Goal: Task Accomplishment & Management: Manage account settings

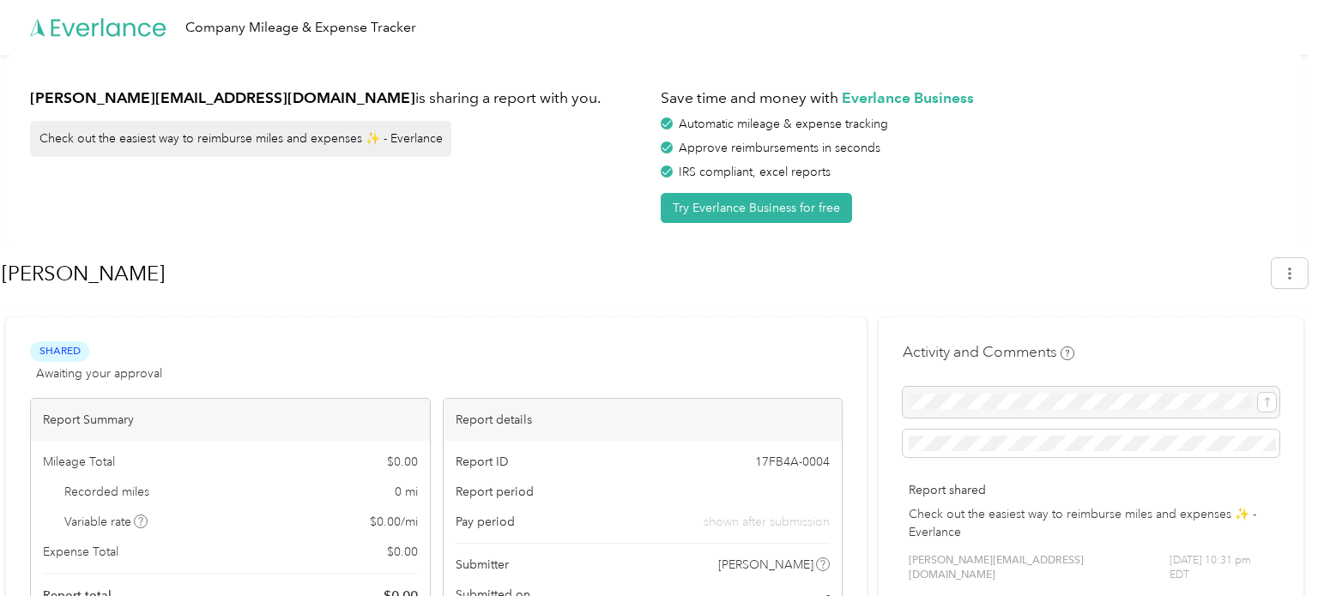
click at [287, 221] on div "alexis@drinksuerte.com is sharing a report with you. Check out the easiest way …" at bounding box center [339, 151] width 618 height 144
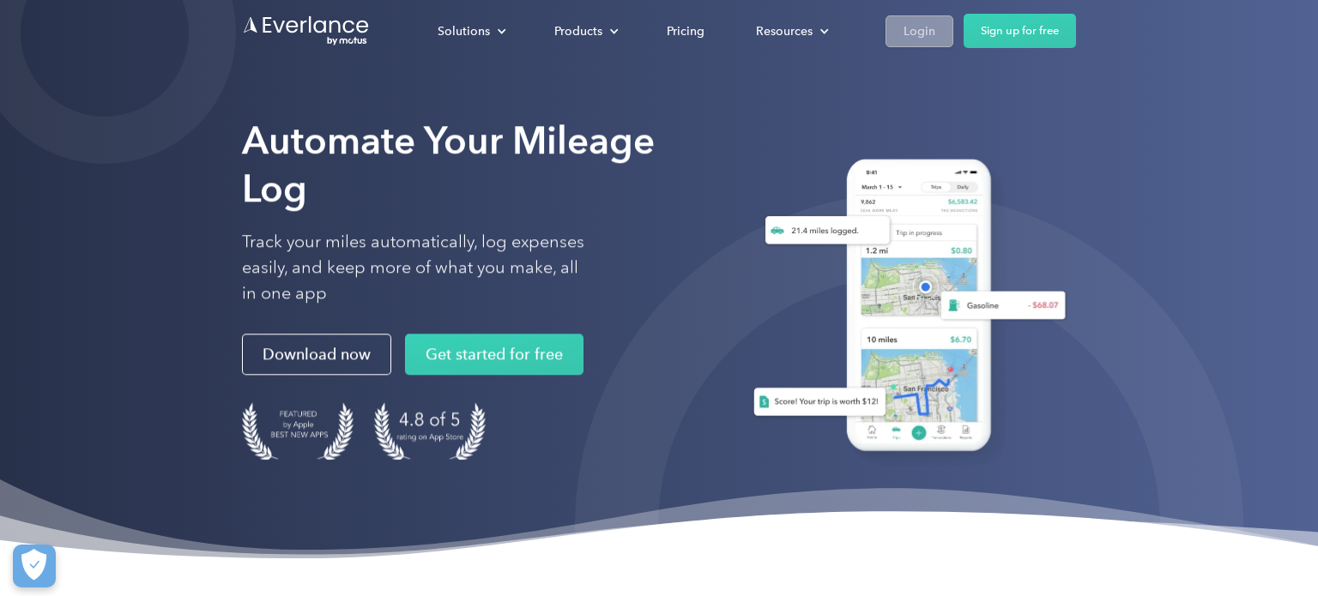
click at [919, 22] on div "Login" at bounding box center [919, 31] width 32 height 21
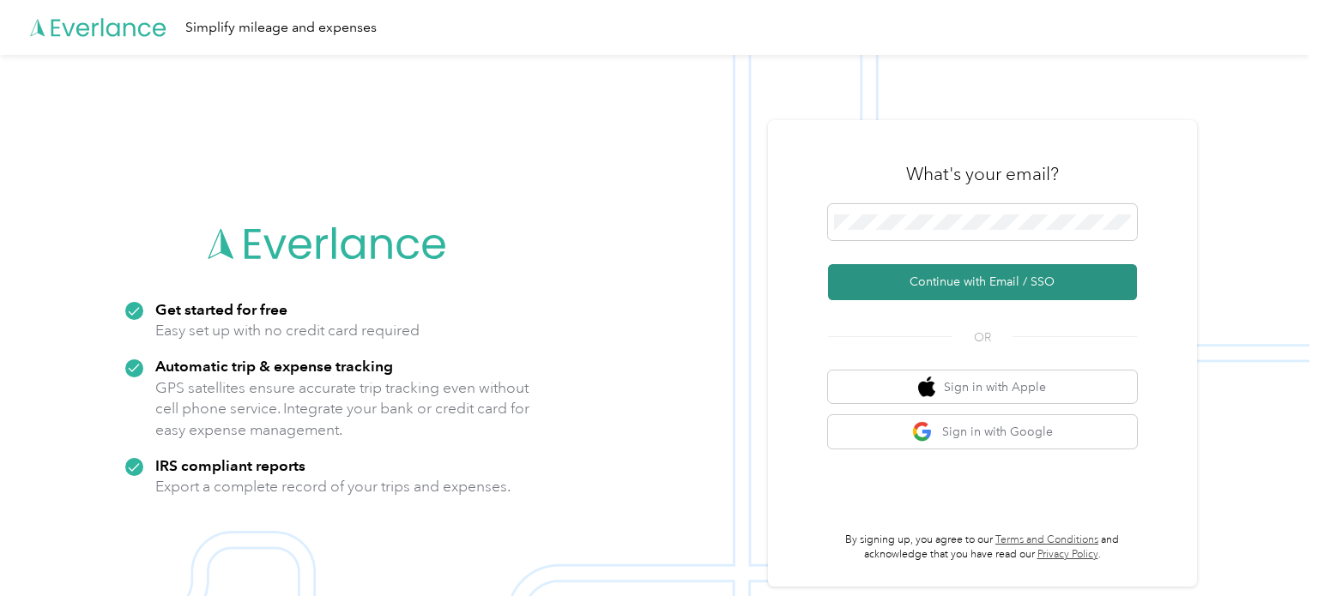
click at [980, 287] on button "Continue with Email / SSO" at bounding box center [982, 282] width 309 height 36
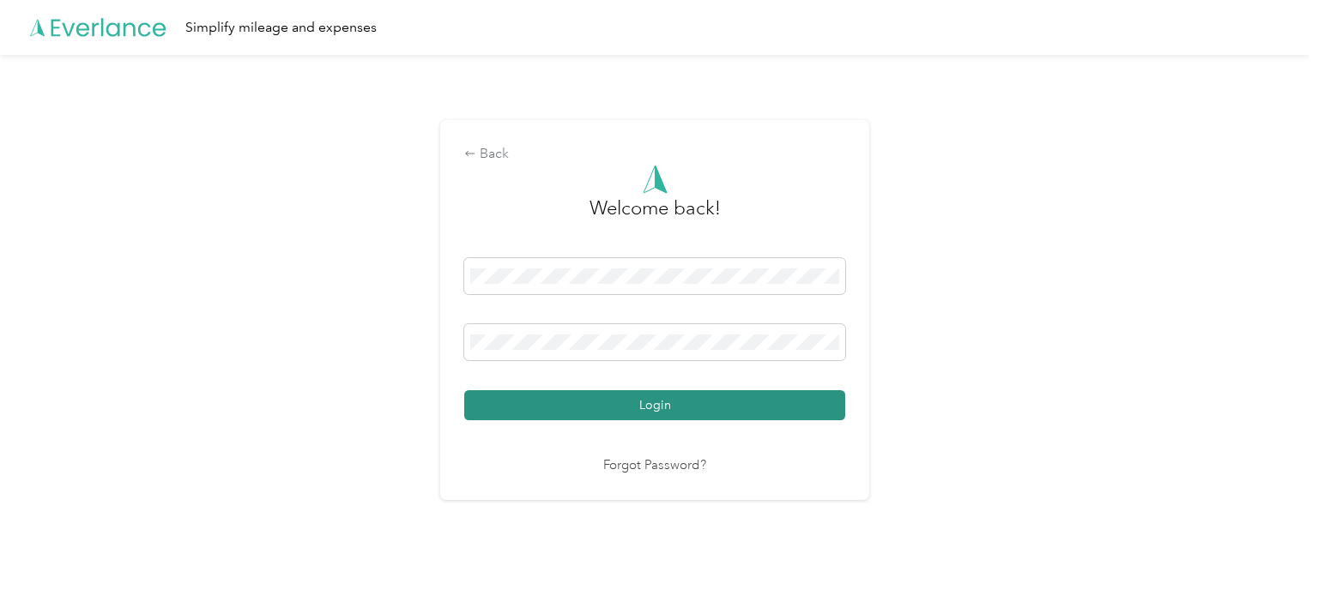
click at [737, 401] on button "Login" at bounding box center [654, 405] width 381 height 30
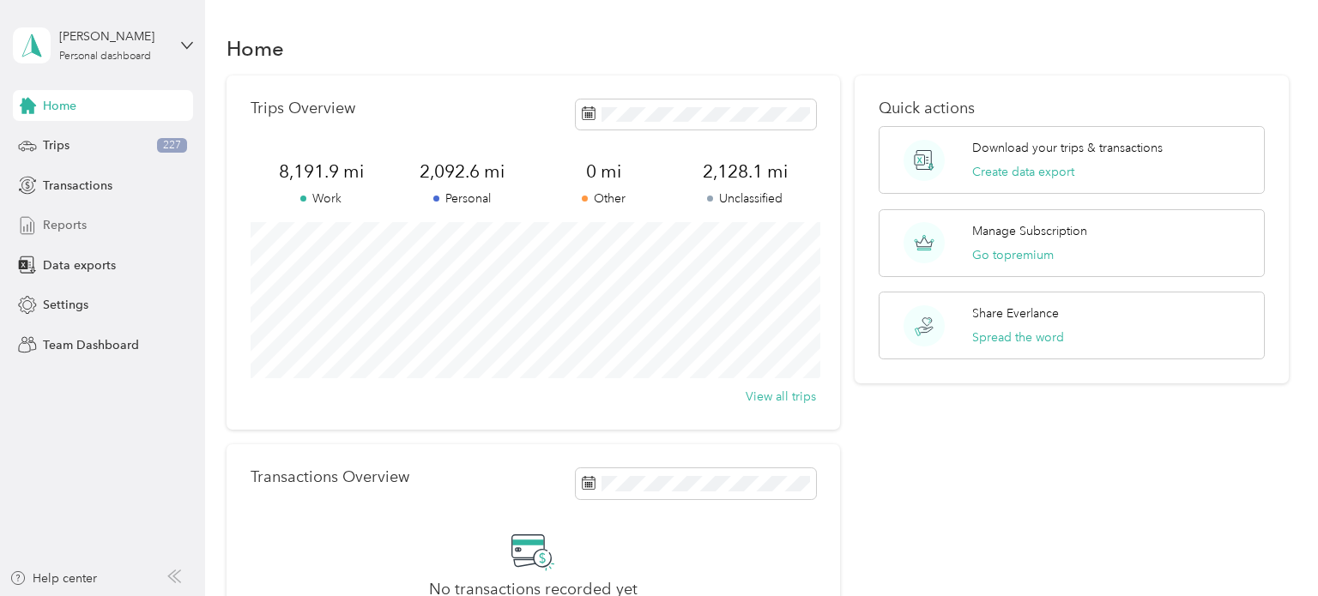
click at [60, 219] on span "Reports" at bounding box center [65, 225] width 44 height 18
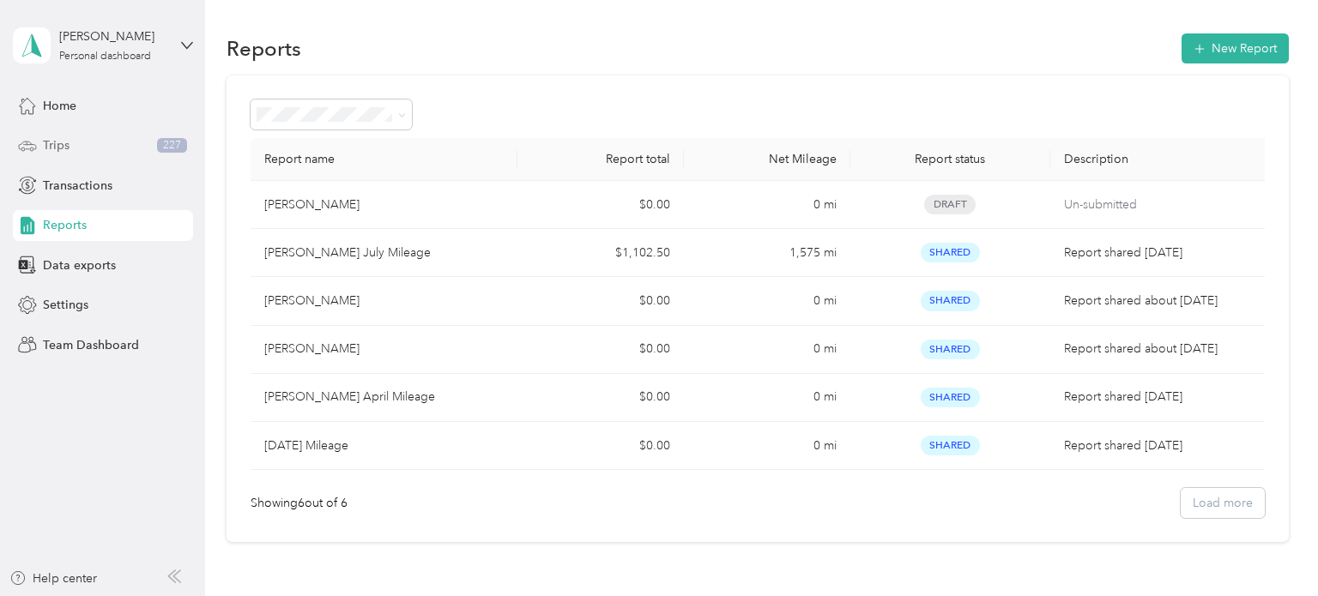
click at [75, 146] on div "Trips 227" at bounding box center [103, 145] width 180 height 31
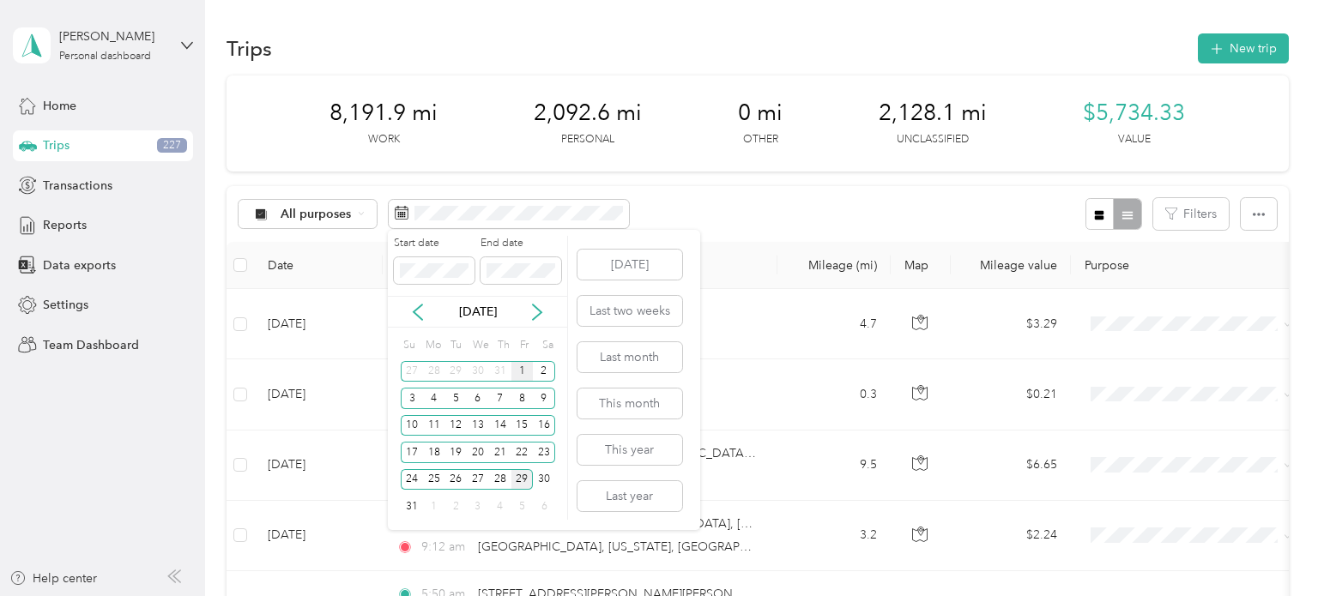
click at [517, 365] on div "1" at bounding box center [522, 371] width 22 height 21
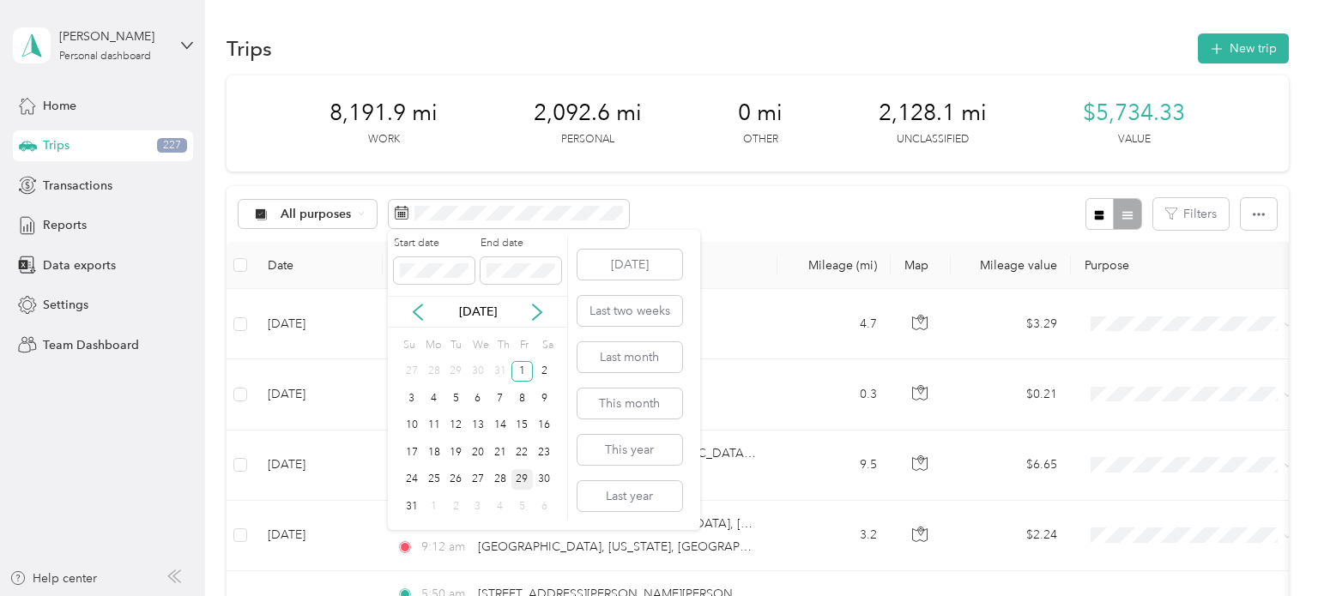
click at [522, 484] on div "29" at bounding box center [522, 479] width 22 height 21
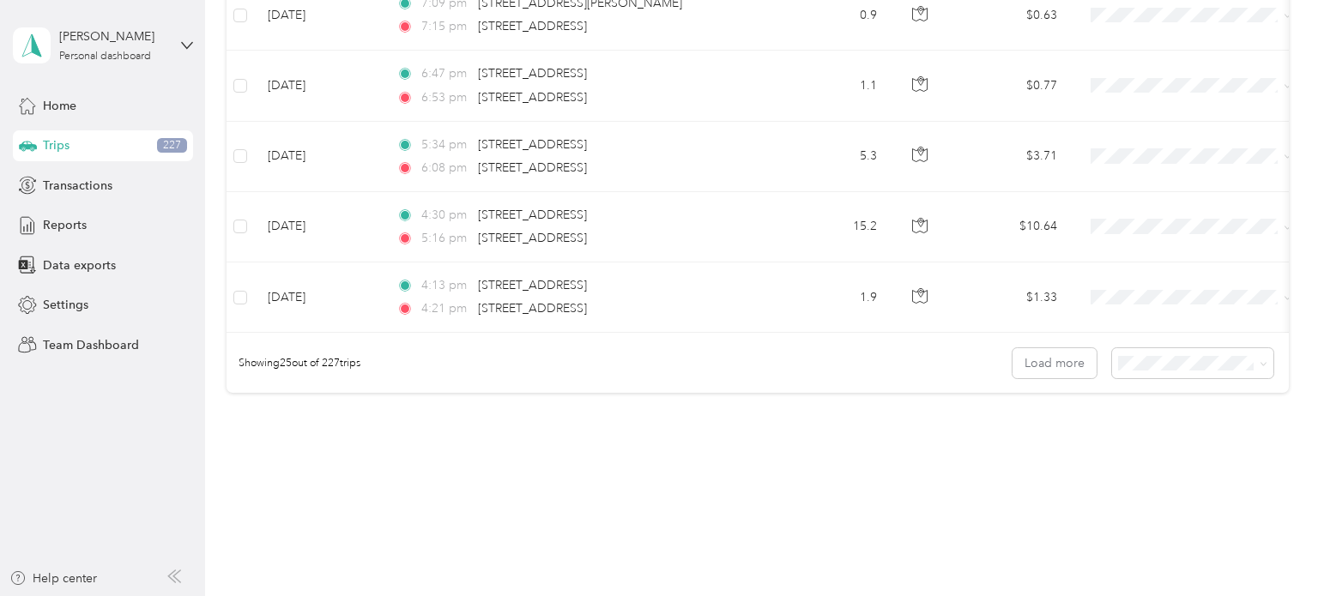
scroll to position [1749, 0]
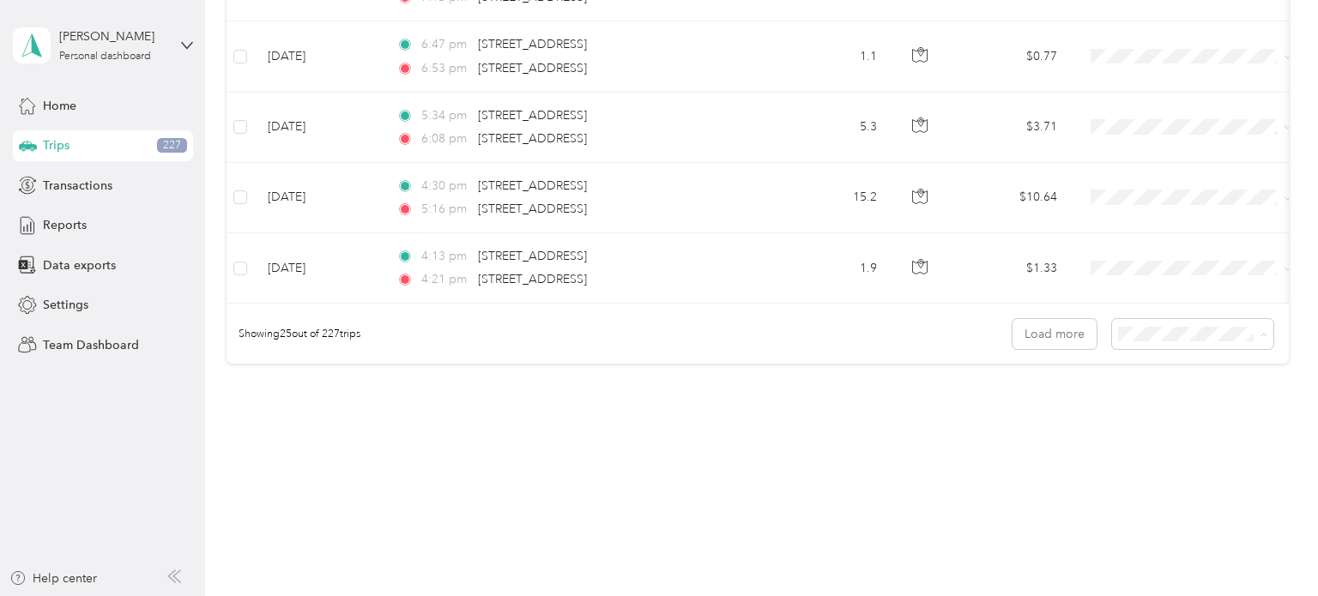
click at [1149, 426] on span "100 per load" at bounding box center [1167, 420] width 70 height 15
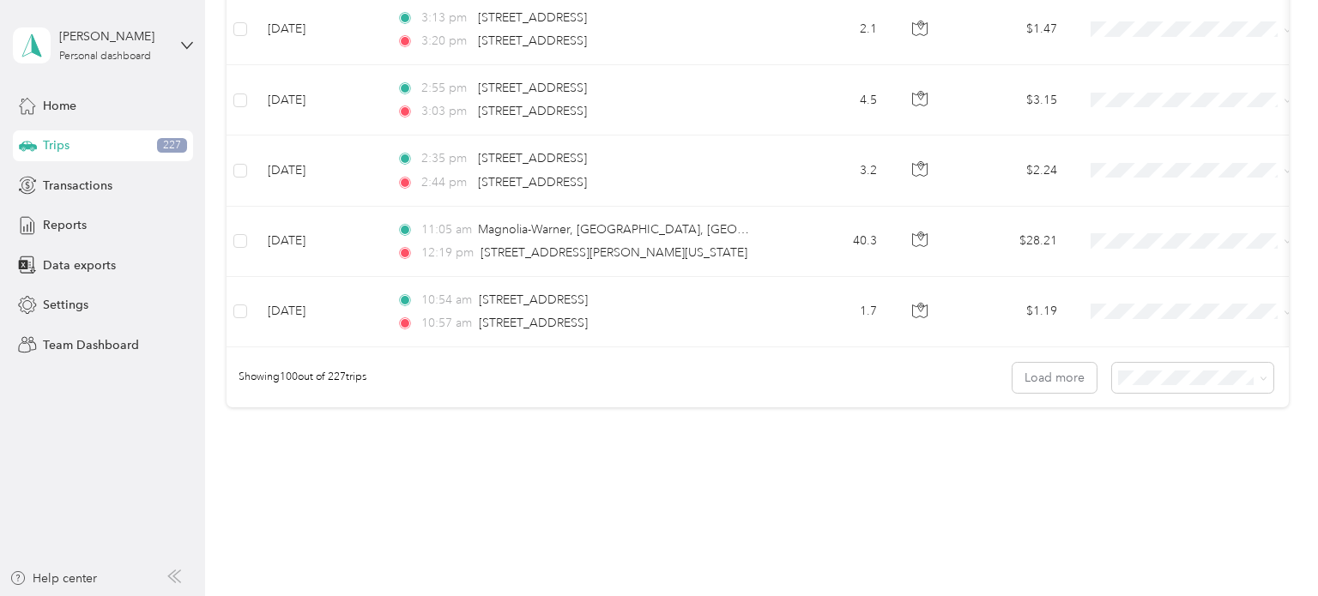
scroll to position [7027, 0]
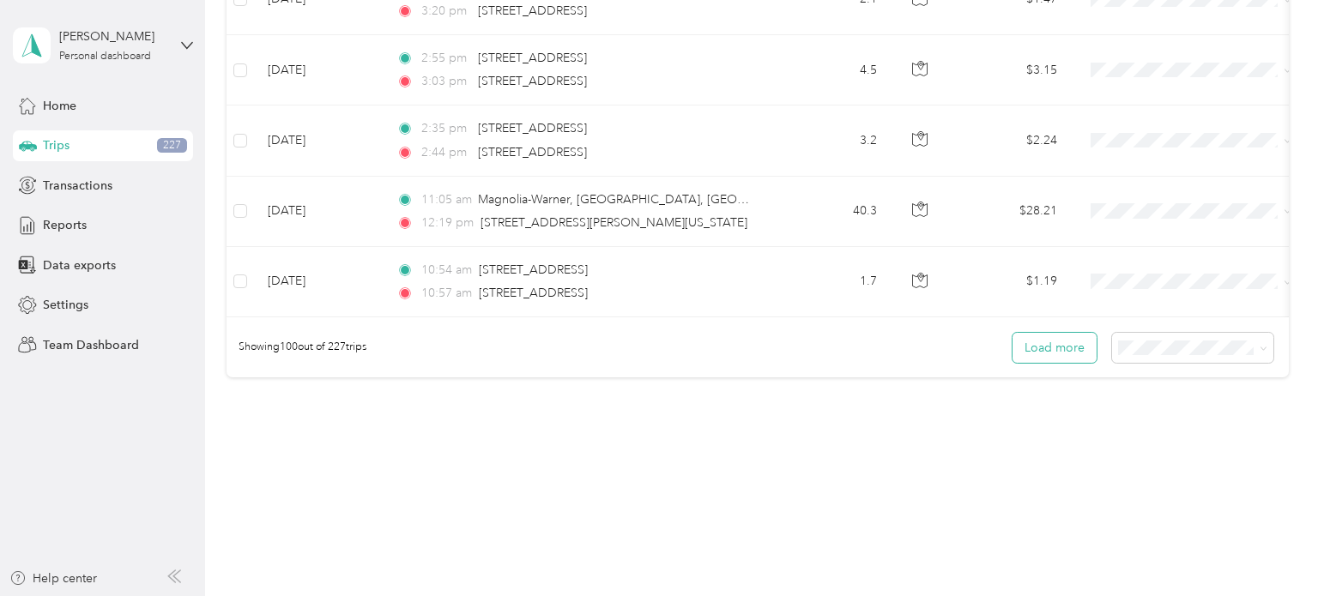
click at [1074, 333] on button "Load more" at bounding box center [1054, 348] width 84 height 30
click at [1055, 333] on button "Load more" at bounding box center [1054, 348] width 84 height 30
click at [1075, 336] on button "Load more" at bounding box center [1054, 348] width 84 height 30
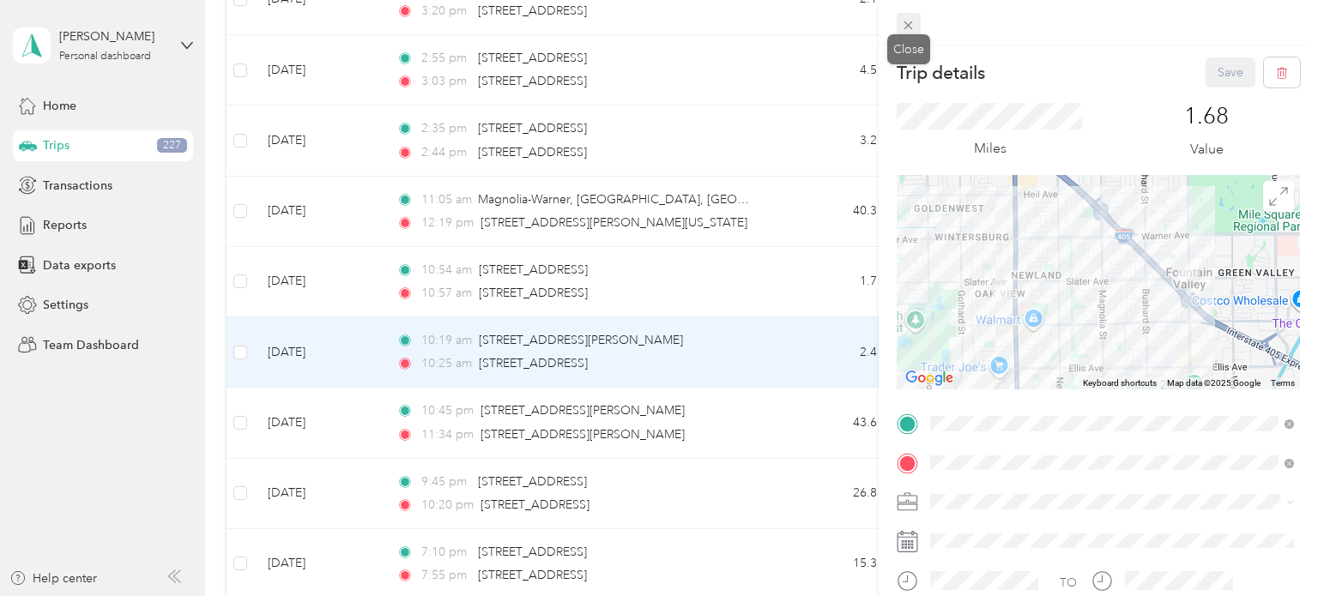
click at [915, 21] on icon at bounding box center [908, 25] width 15 height 15
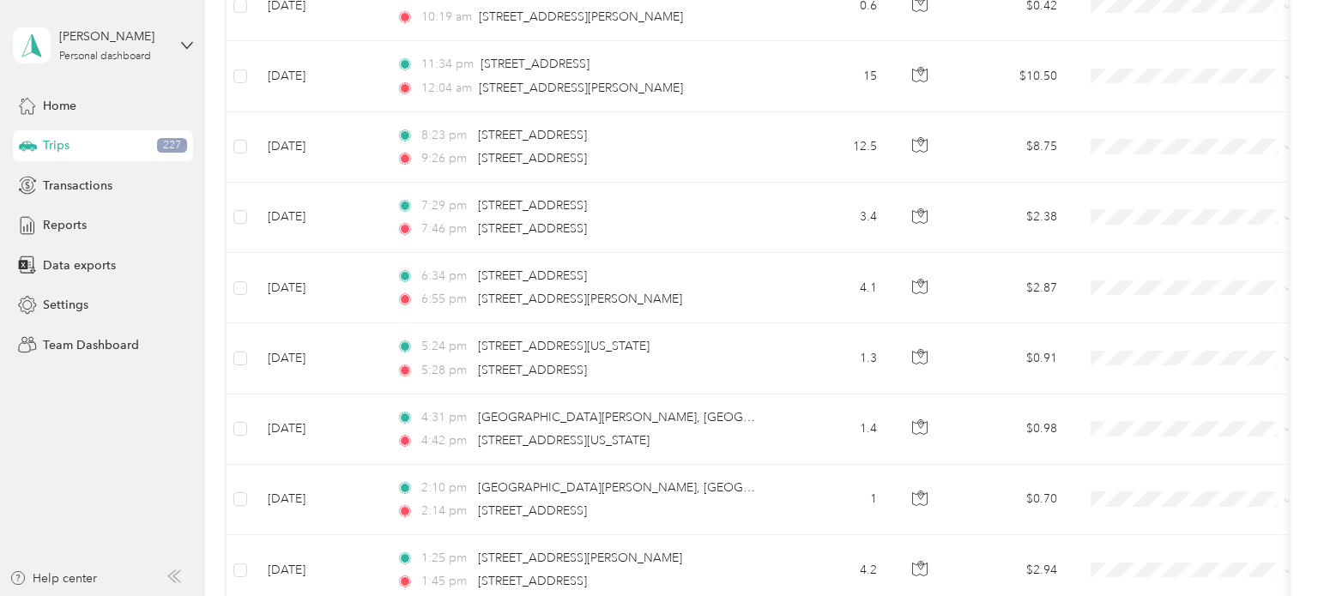
scroll to position [14066, 0]
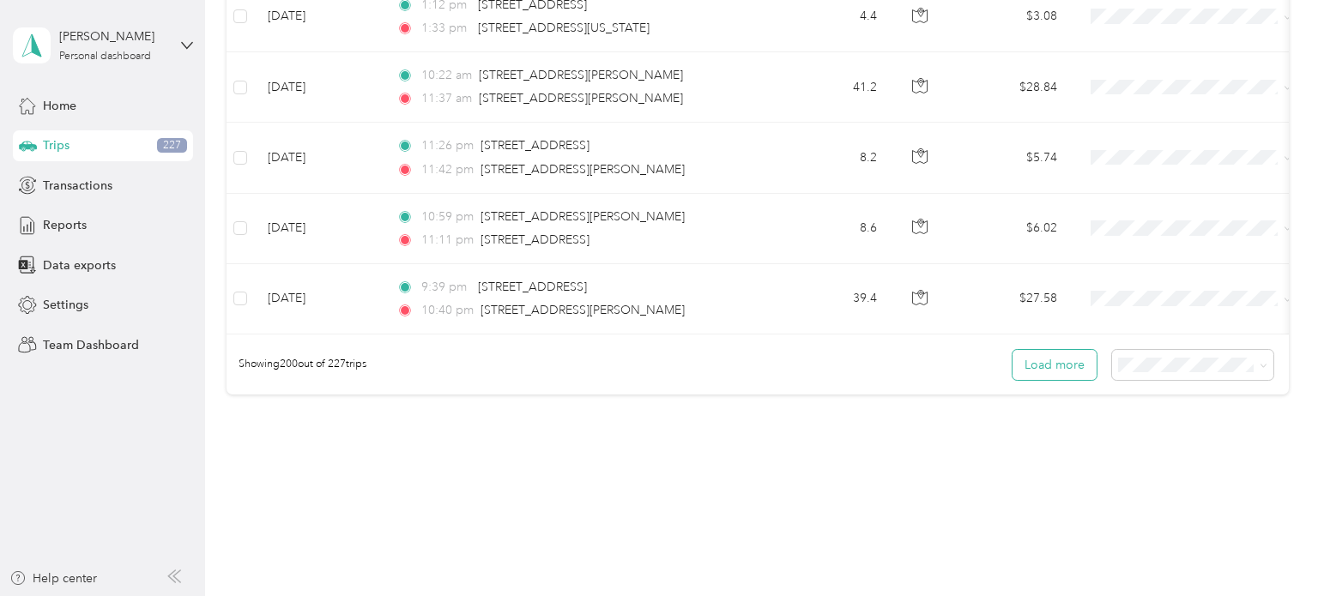
click at [1088, 350] on button "Load more" at bounding box center [1054, 365] width 84 height 30
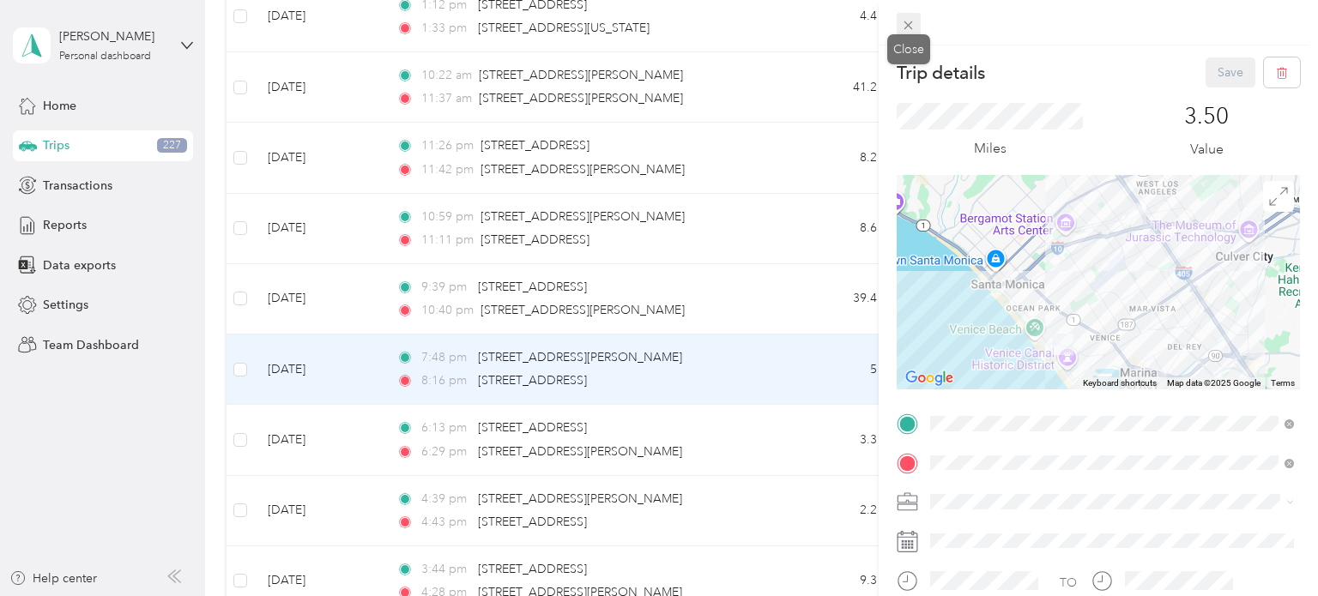
click at [905, 27] on icon at bounding box center [908, 25] width 9 height 9
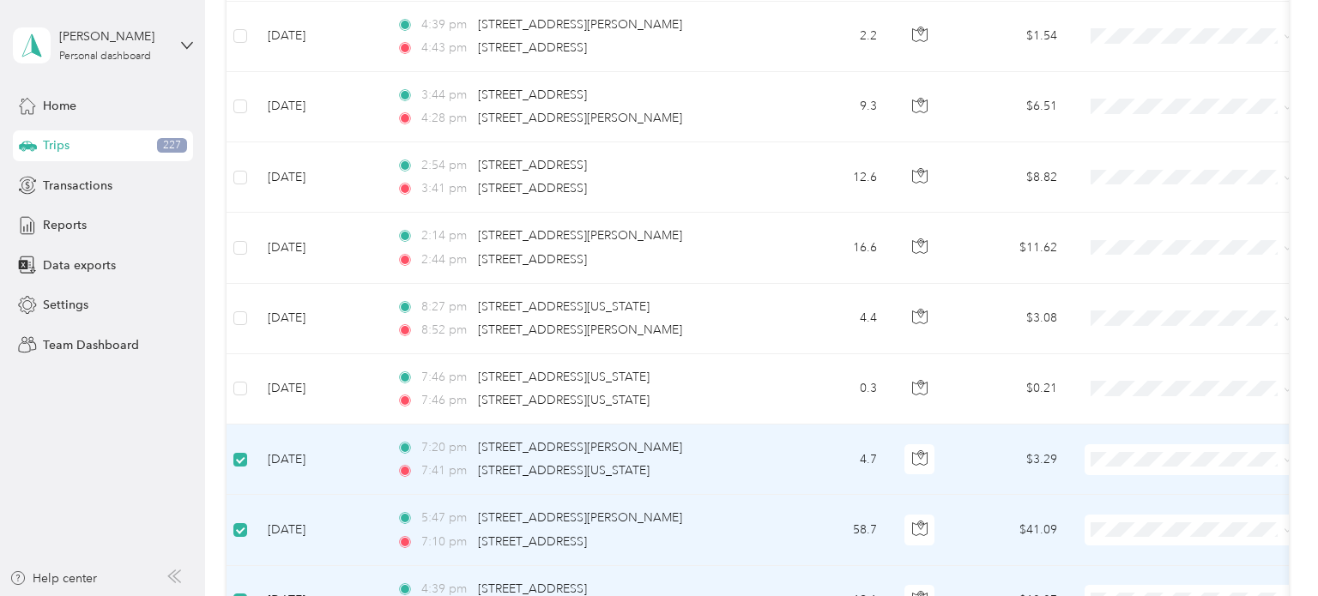
scroll to position [14519, 0]
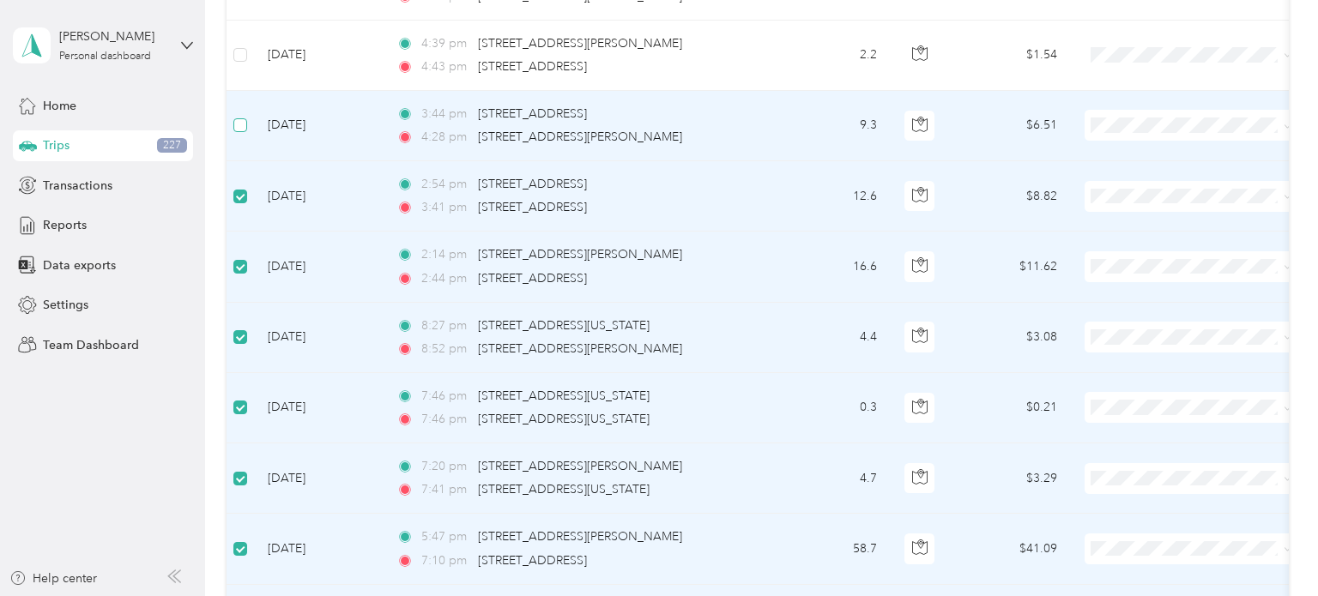
click at [243, 116] on label at bounding box center [240, 125] width 14 height 19
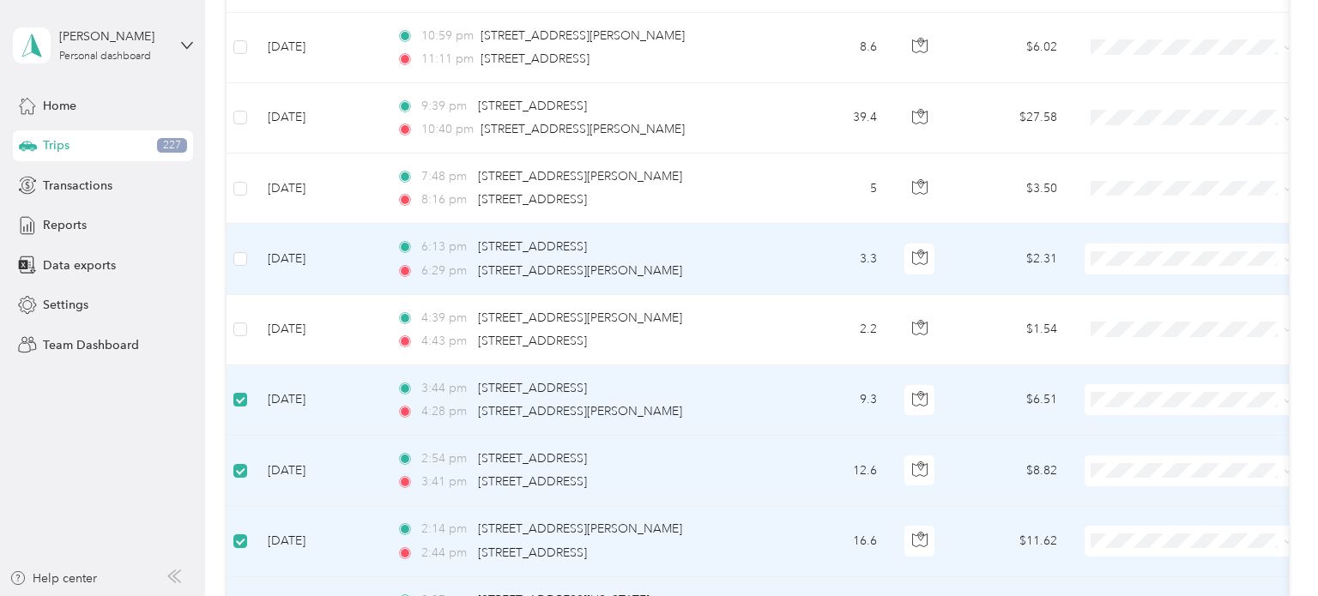
scroll to position [14167, 0]
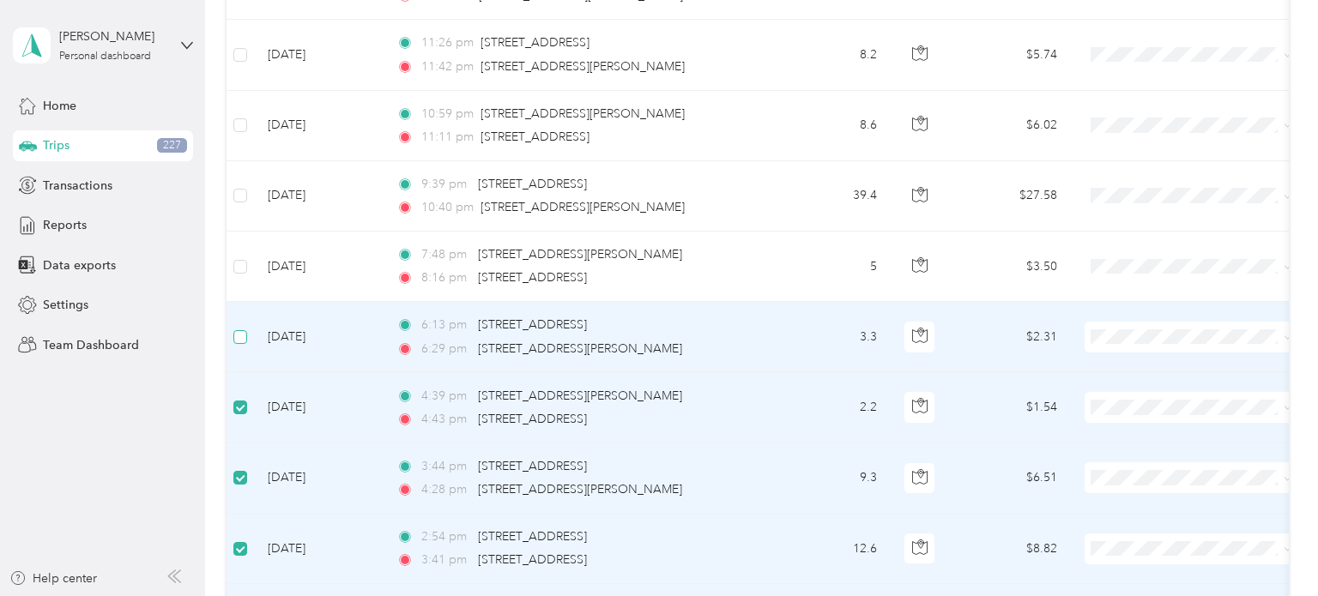
click at [239, 328] on label at bounding box center [240, 337] width 14 height 19
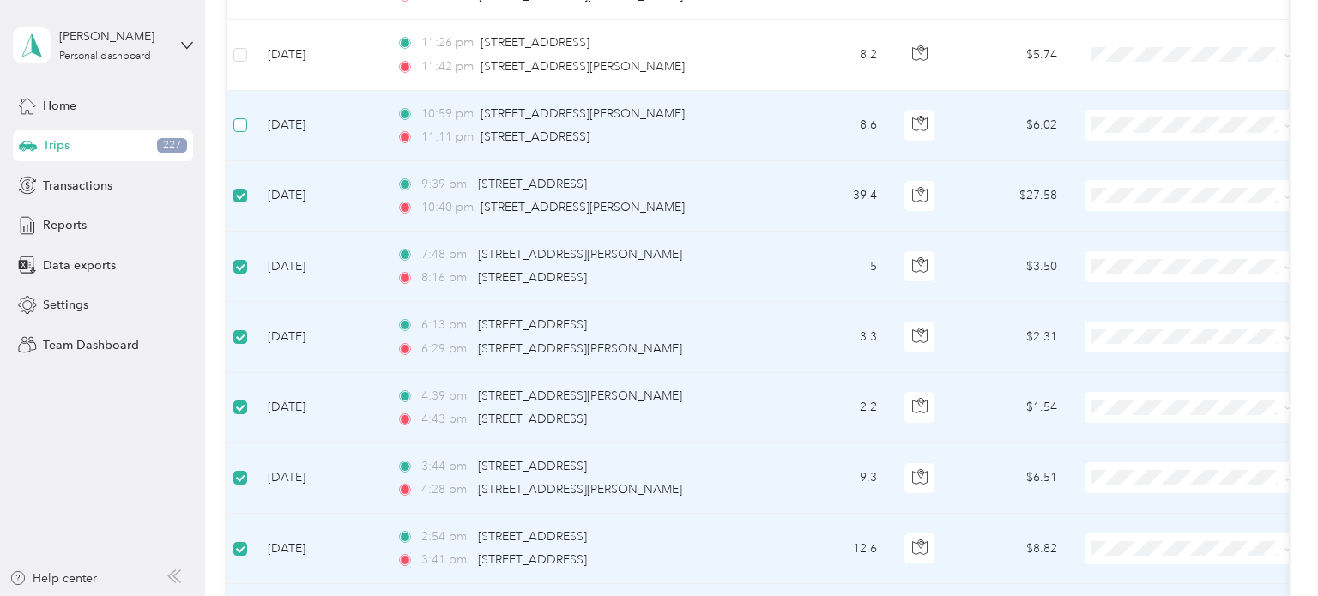
click at [242, 116] on label at bounding box center [240, 125] width 14 height 19
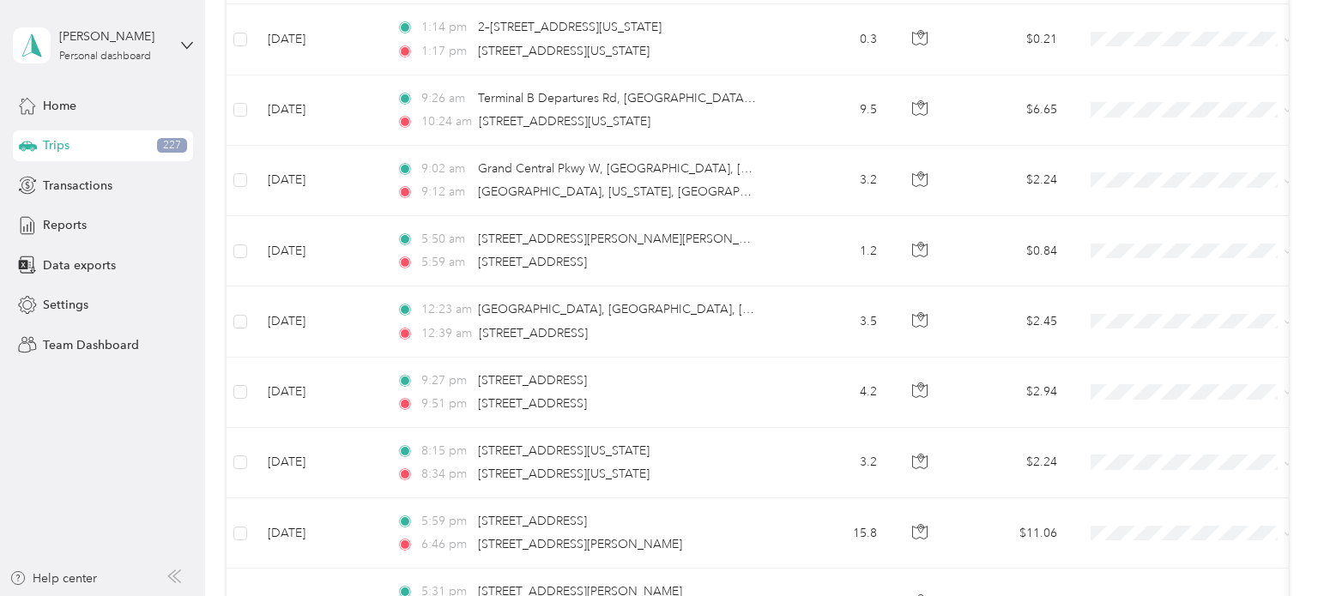
scroll to position [0, 0]
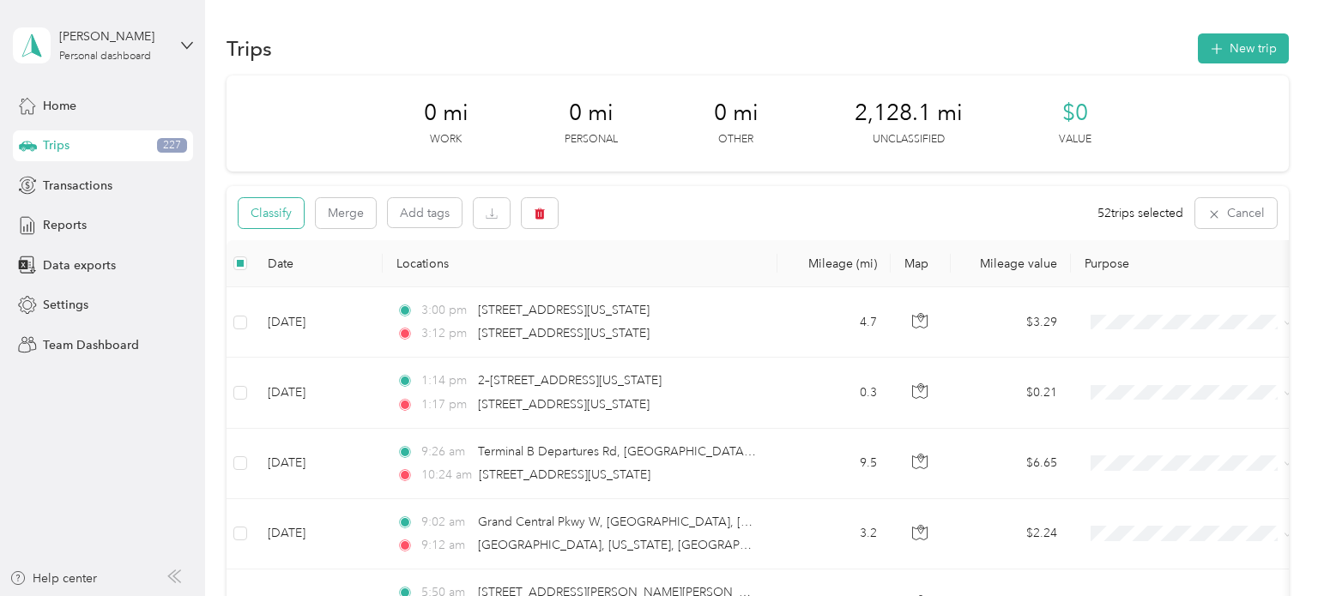
click at [265, 217] on button "Classify" at bounding box center [270, 213] width 65 height 30
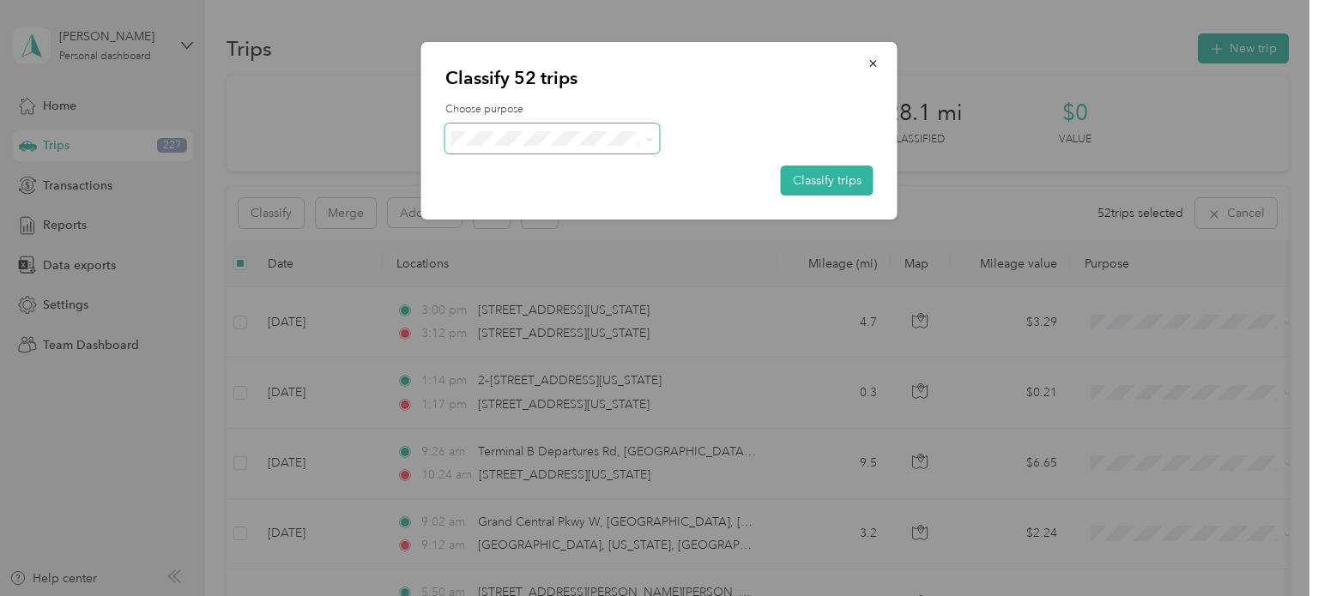
click at [643, 139] on span at bounding box center [646, 139] width 14 height 18
click at [650, 140] on icon at bounding box center [649, 140] width 8 height 8
click at [520, 196] on span "Personal" at bounding box center [567, 200] width 160 height 18
click at [845, 181] on button "Classify trips" at bounding box center [827, 181] width 93 height 30
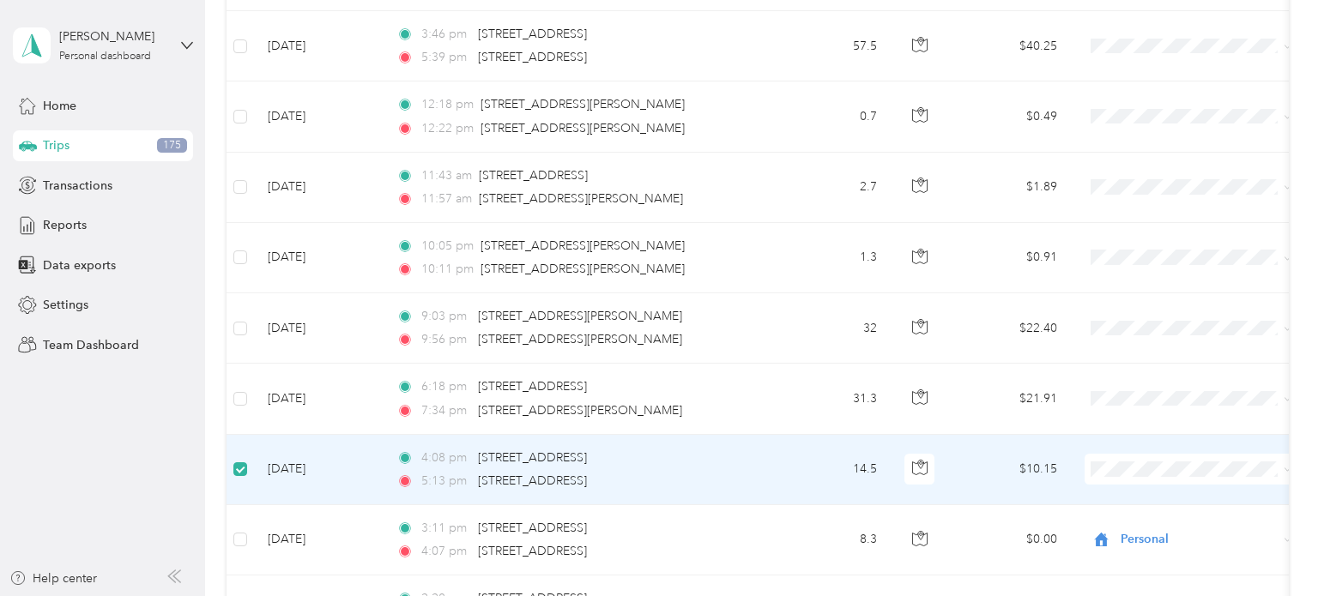
scroll to position [12128, 0]
click at [240, 462] on label at bounding box center [240, 471] width 14 height 19
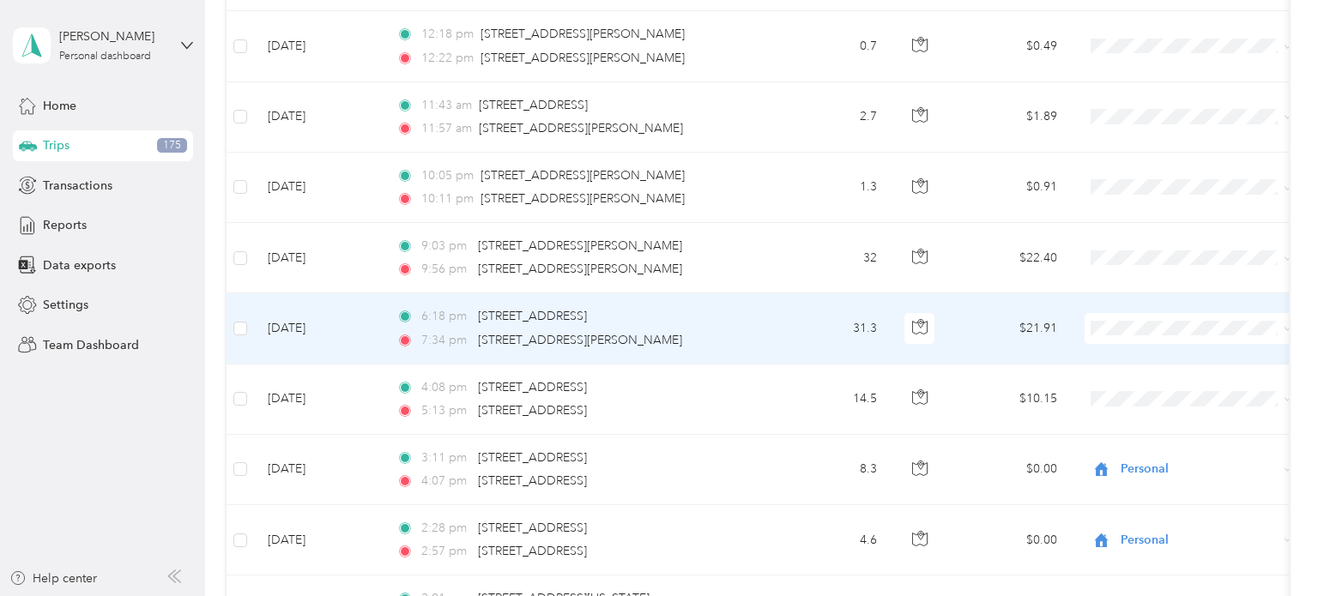
scroll to position [12200, 0]
